Goal: Information Seeking & Learning: Learn about a topic

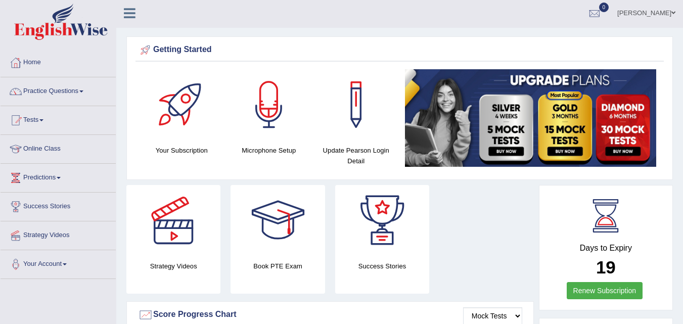
scroll to position [1, 0]
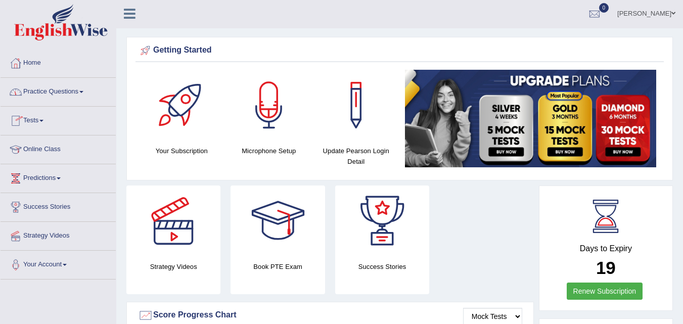
click at [41, 150] on link "Online Class" at bounding box center [58, 148] width 115 height 25
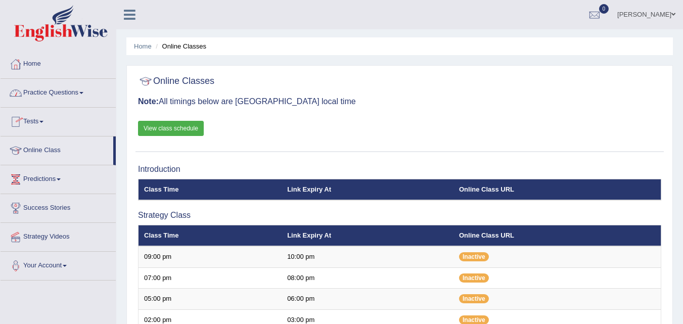
click at [51, 95] on link "Practice Questions" at bounding box center [58, 91] width 115 height 25
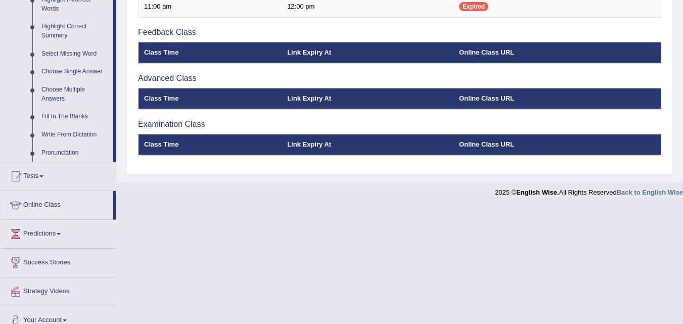
scroll to position [497, 0]
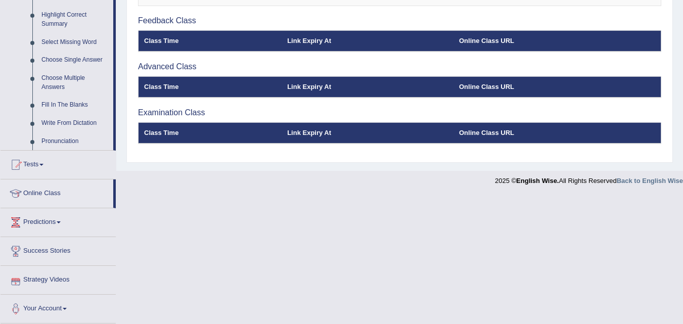
click at [28, 279] on link "Strategy Videos" at bounding box center [58, 278] width 115 height 25
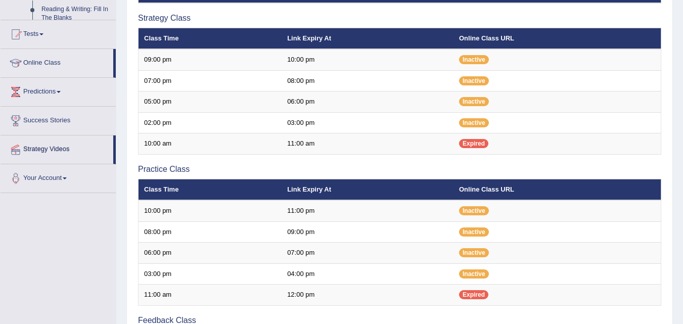
scroll to position [187, 0]
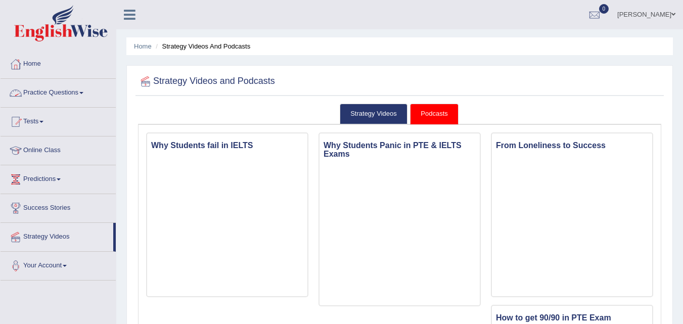
click at [54, 98] on link "Practice Questions" at bounding box center [58, 91] width 115 height 25
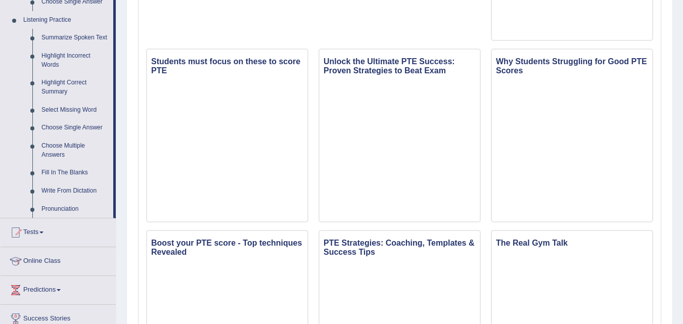
scroll to position [430, 0]
